Goal: Information Seeking & Learning: Learn about a topic

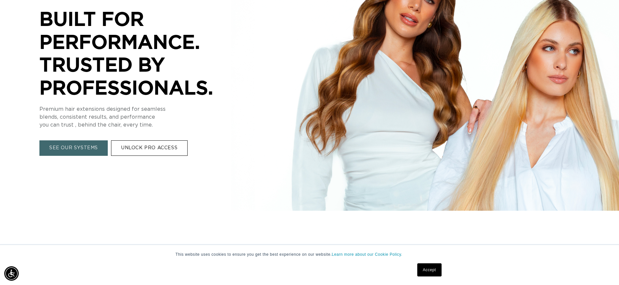
scroll to position [121, 0]
click at [78, 151] on link "SEE OUR SYSTEMS" at bounding box center [73, 147] width 68 height 15
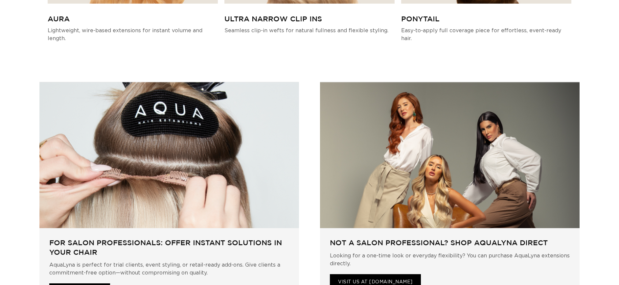
scroll to position [2445, 0]
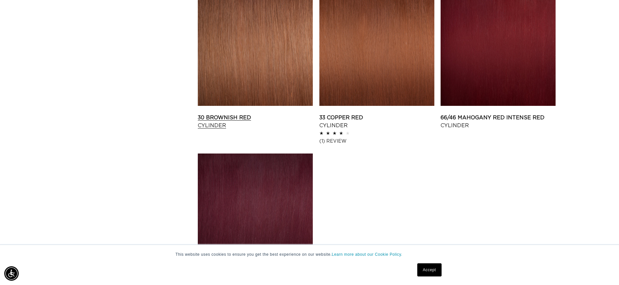
scroll to position [0, 572]
